Goal: Task Accomplishment & Management: Manage account settings

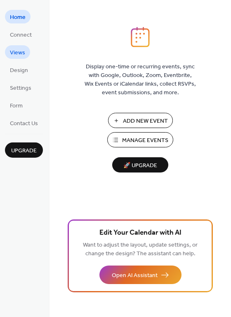
click at [23, 50] on span "Views" at bounding box center [17, 53] width 15 height 9
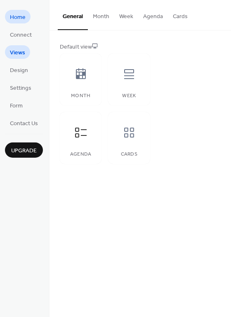
click at [18, 19] on span "Home" at bounding box center [18, 17] width 16 height 9
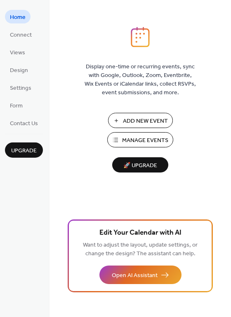
click at [127, 140] on span "Manage Events" at bounding box center [145, 140] width 46 height 9
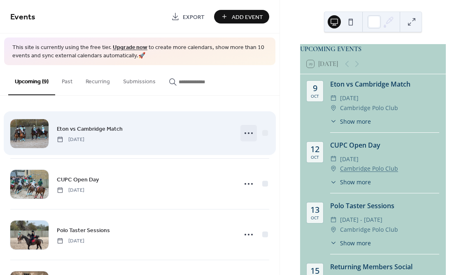
click at [245, 132] on icon at bounding box center [248, 132] width 13 height 13
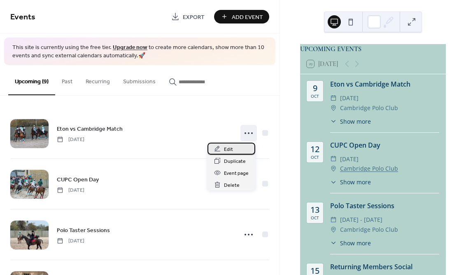
click at [225, 148] on span "Edit" at bounding box center [228, 149] width 9 height 9
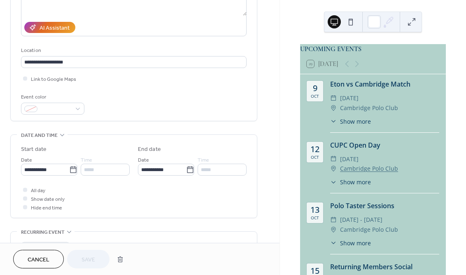
scroll to position [137, 0]
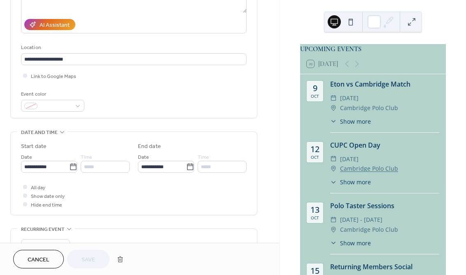
click at [102, 168] on div "*****" at bounding box center [105, 167] width 49 height 12
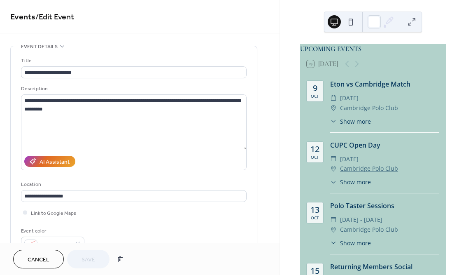
scroll to position [0, 0]
